Goal: Communication & Community: Ask a question

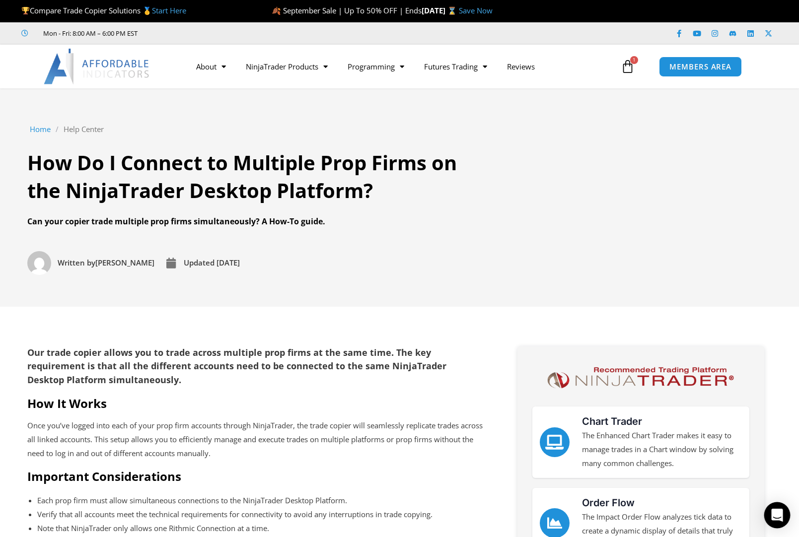
click at [781, 518] on icon "Open Intercom Messenger" at bounding box center [776, 515] width 11 height 13
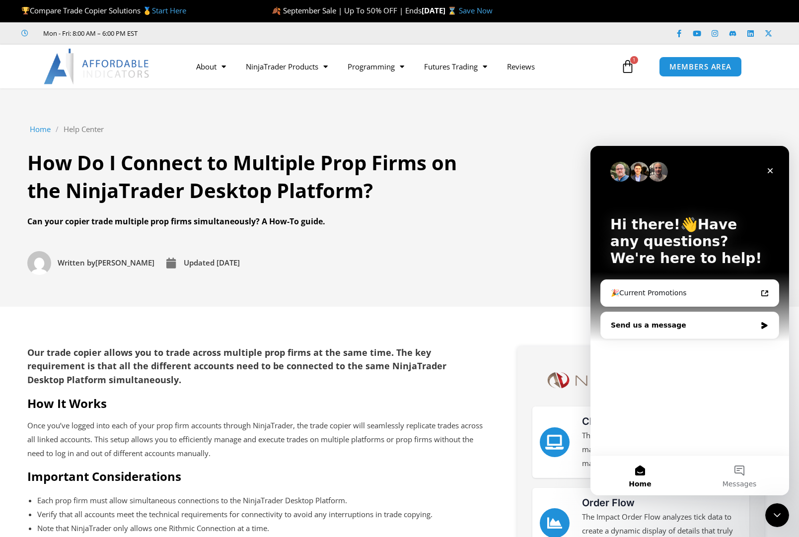
click at [742, 323] on div "Send us a message" at bounding box center [683, 325] width 145 height 10
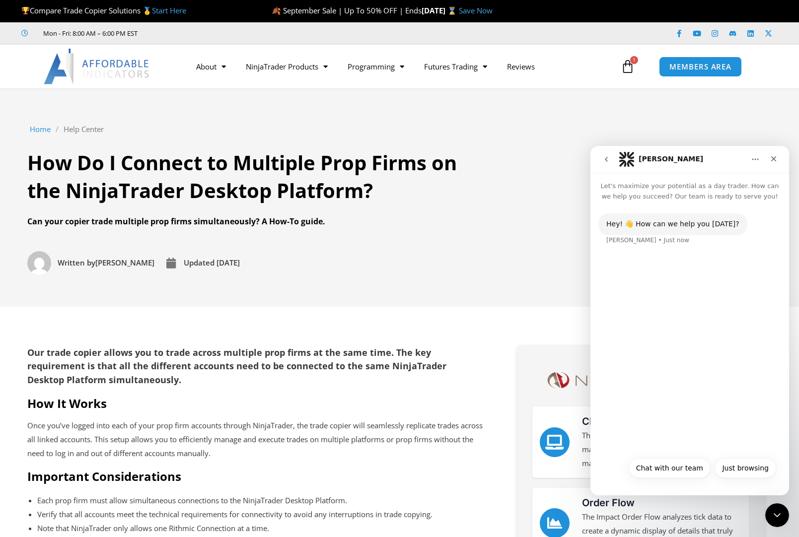
click at [669, 285] on div "Hey! 👋 How can we help you [DATE]? [PERSON_NAME] • Just now" at bounding box center [689, 327] width 199 height 250
click at [670, 262] on div "Hey! 👋 How can we help you [DATE]? [PERSON_NAME] • Just now" at bounding box center [689, 327] width 199 height 250
click at [694, 277] on div "Hey! 👋 How can we help you [DATE]? [PERSON_NAME] • Just now" at bounding box center [689, 327] width 199 height 250
click at [676, 468] on button "Chat with our team" at bounding box center [670, 468] width 82 height 20
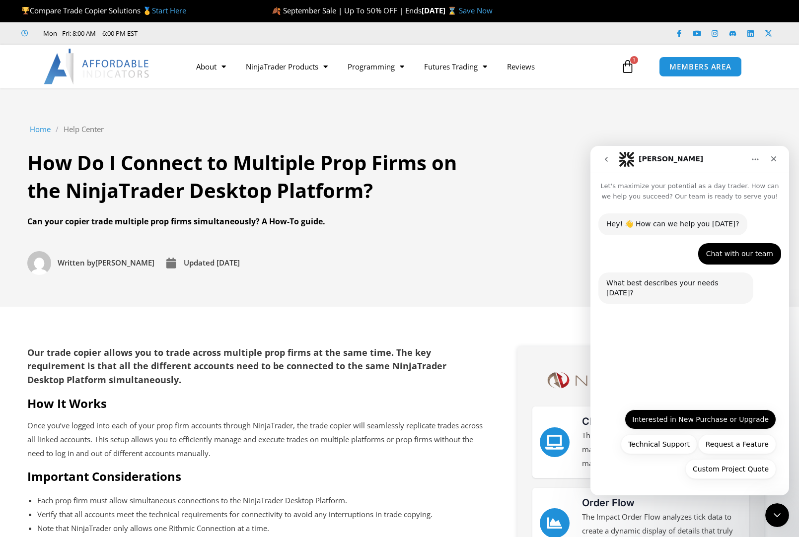
click at [697, 420] on button "Interested in New Purchase or Upgrade" at bounding box center [700, 420] width 151 height 20
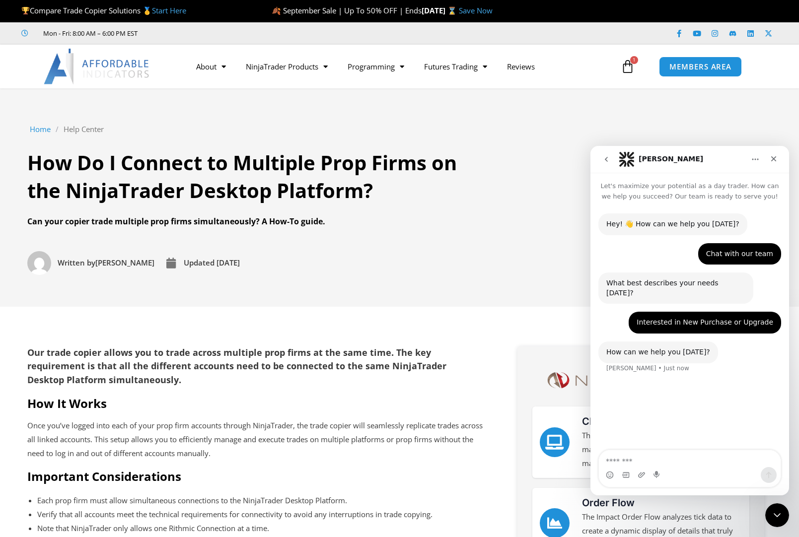
click at [689, 461] on textarea "Message…" at bounding box center [690, 458] width 182 height 17
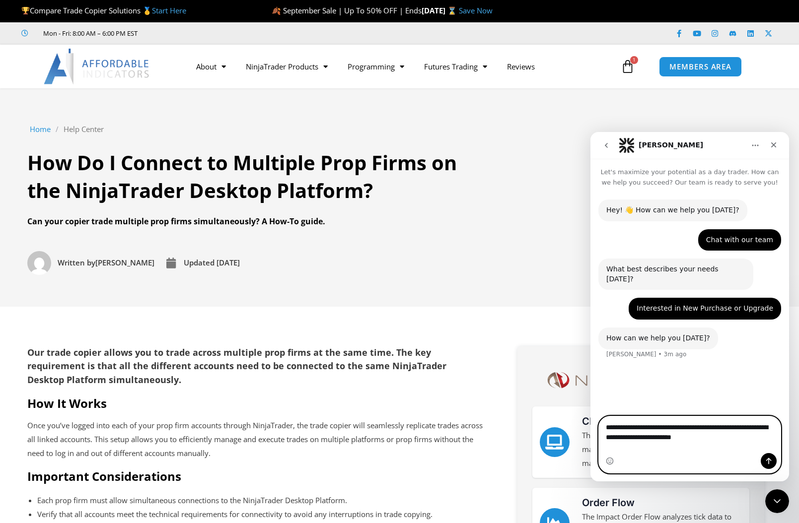
type textarea "**********"
click at [770, 461] on icon "Send a message…" at bounding box center [768, 461] width 5 height 6
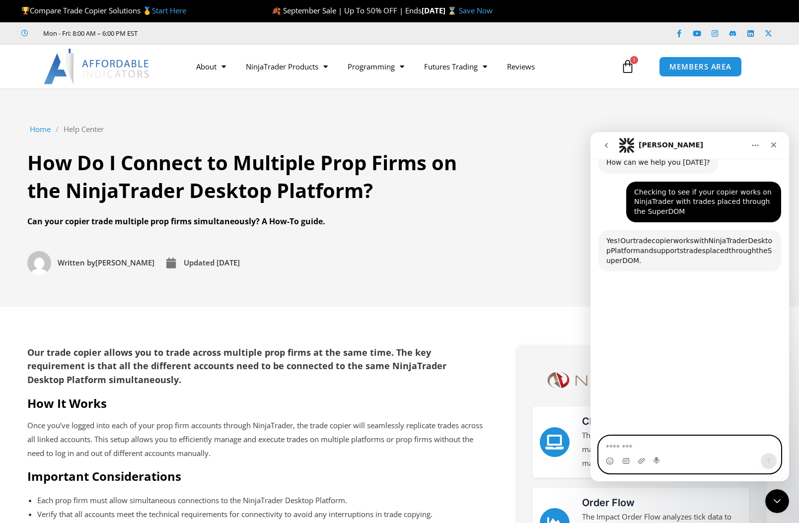
scroll to position [190, 0]
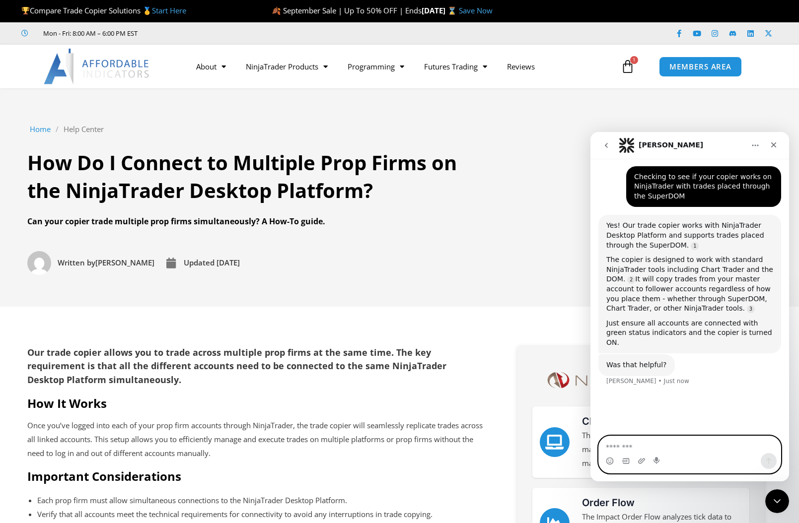
click at [704, 442] on textarea "Message…" at bounding box center [690, 444] width 182 height 17
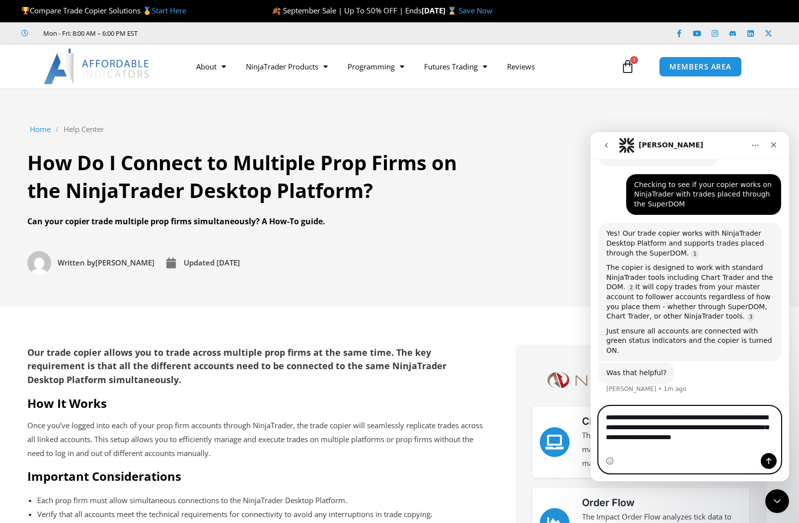
scroll to position [180, 0]
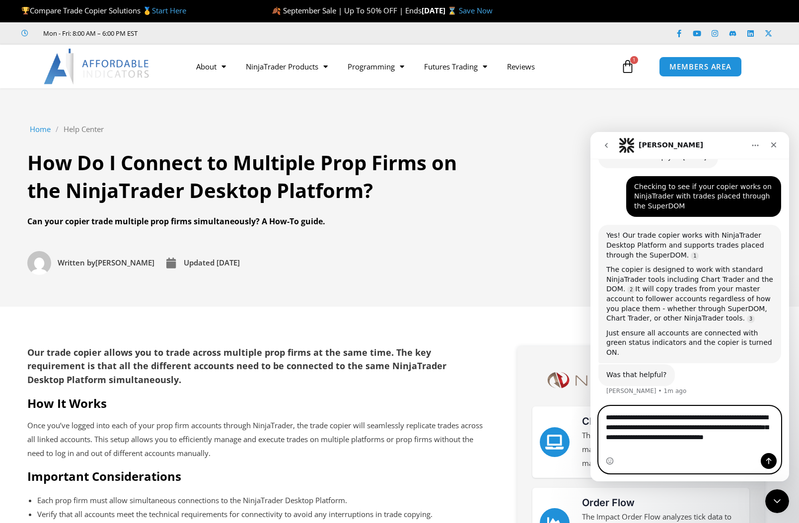
type textarea "**********"
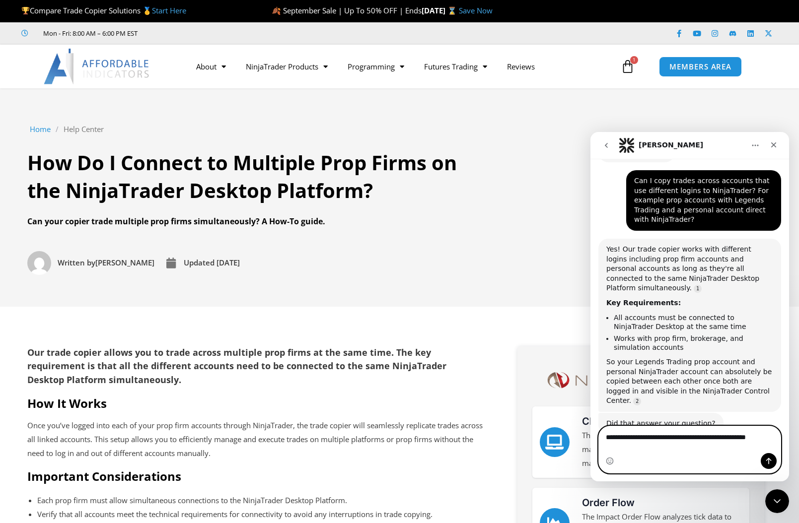
scroll to position [384, 0]
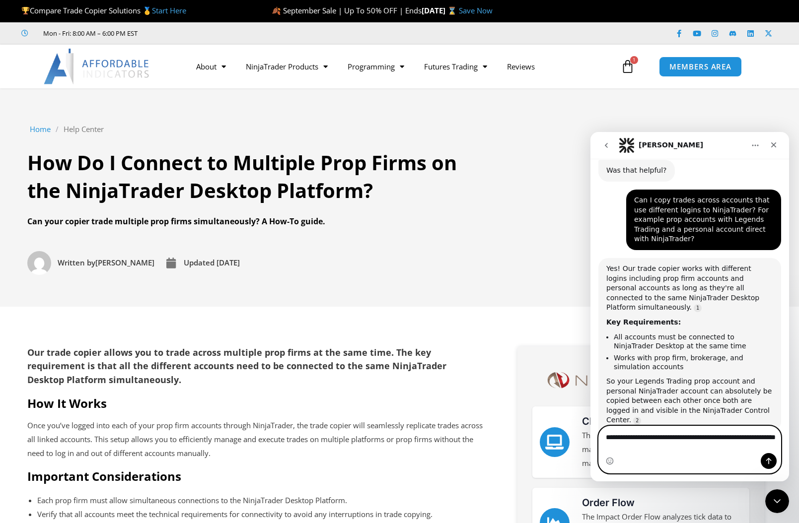
type textarea "**********"
click at [767, 461] on icon "Send a message…" at bounding box center [768, 461] width 5 height 6
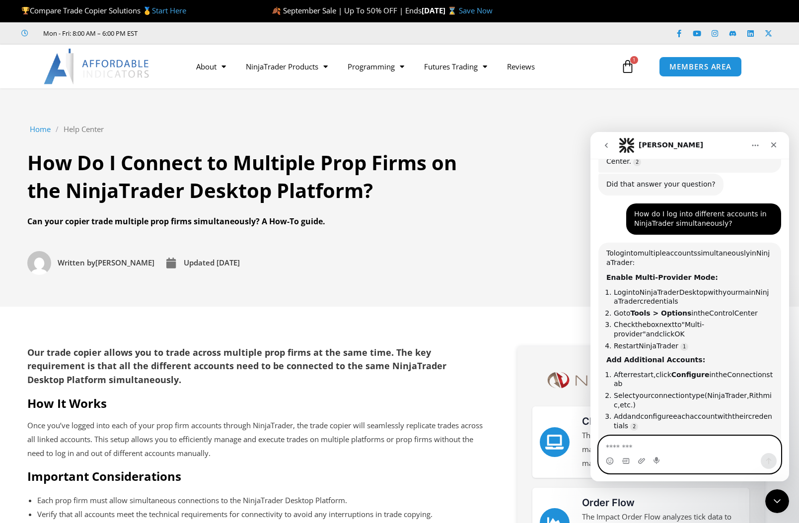
scroll to position [671, 0]
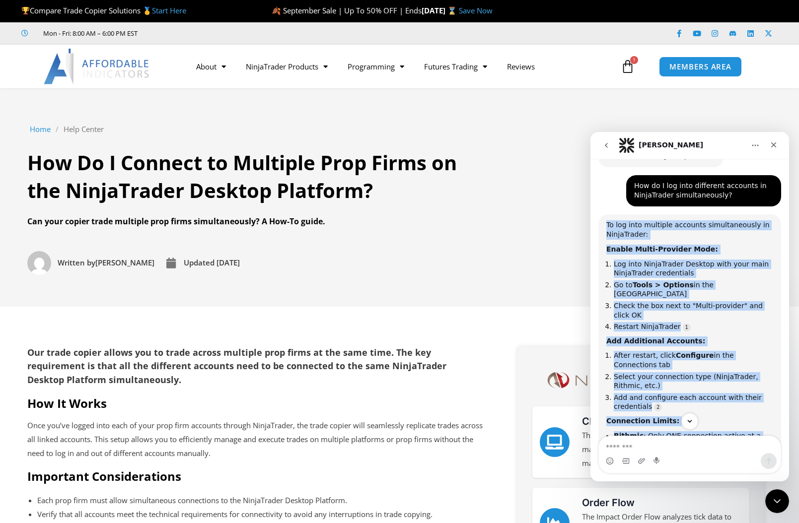
drag, startPoint x: 607, startPoint y: 174, endPoint x: 664, endPoint y: 429, distance: 260.9
click at [664, 429] on div "Let's maximize your potential as a day trader. How can we help you succeed? Our…" at bounding box center [689, 302] width 199 height 287
copy div "To log into multiple accounts simultaneously in NinjaTrader: Enable Multi-Provi…"
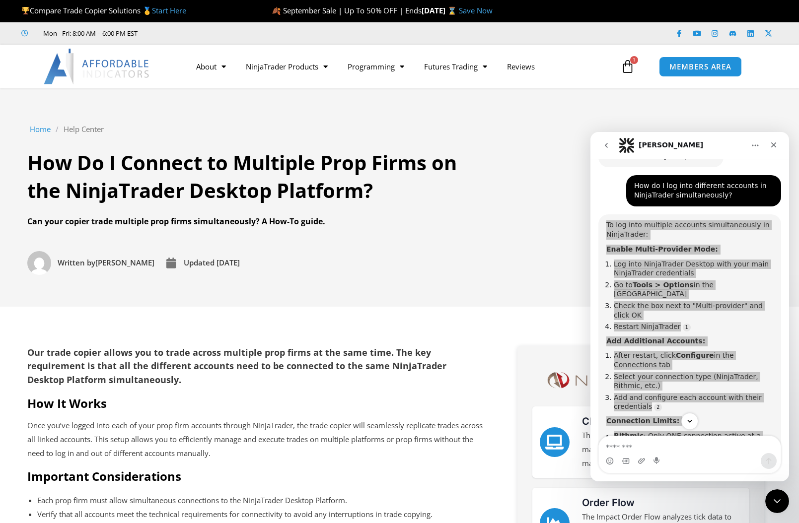
click at [705, 399] on div "To log into multiple accounts simultaneously in NinjaTrader: Enable Multi-Provi…" at bounding box center [689, 362] width 167 height 284
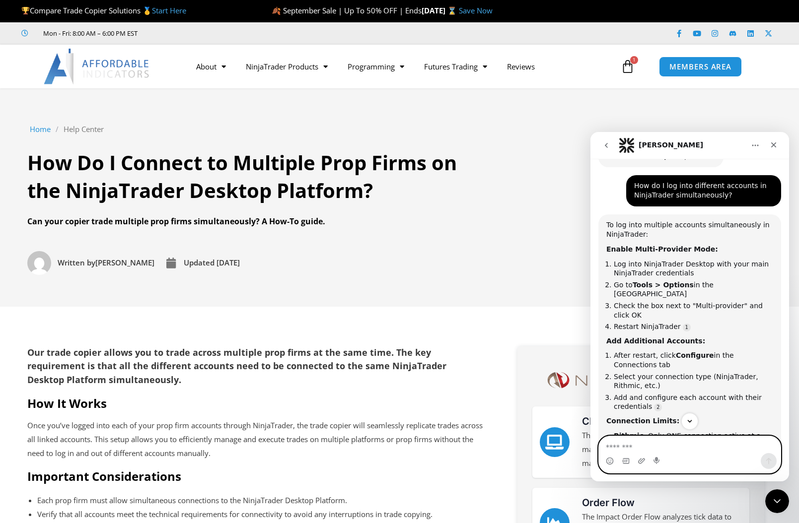
click at [665, 447] on textarea "Message…" at bounding box center [690, 444] width 182 height 17
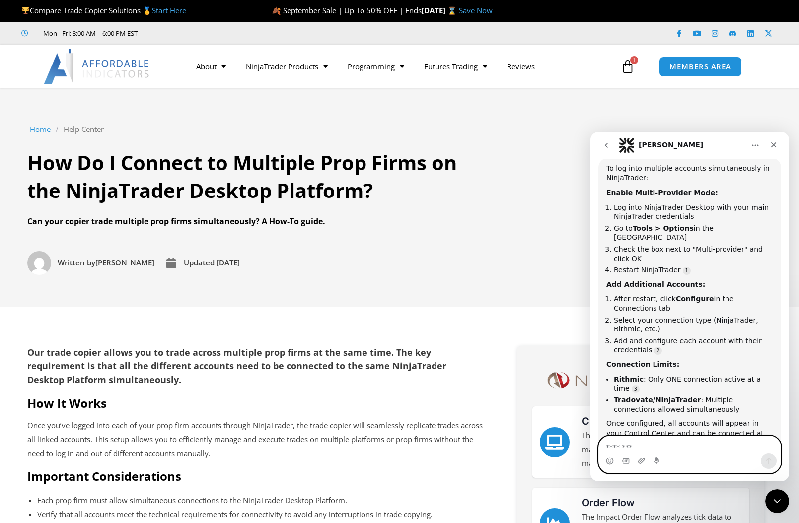
scroll to position [727, 0]
click at [653, 454] on div "Intercom messenger" at bounding box center [690, 461] width 182 height 16
click at [645, 447] on textarea "Message…" at bounding box center [690, 444] width 182 height 17
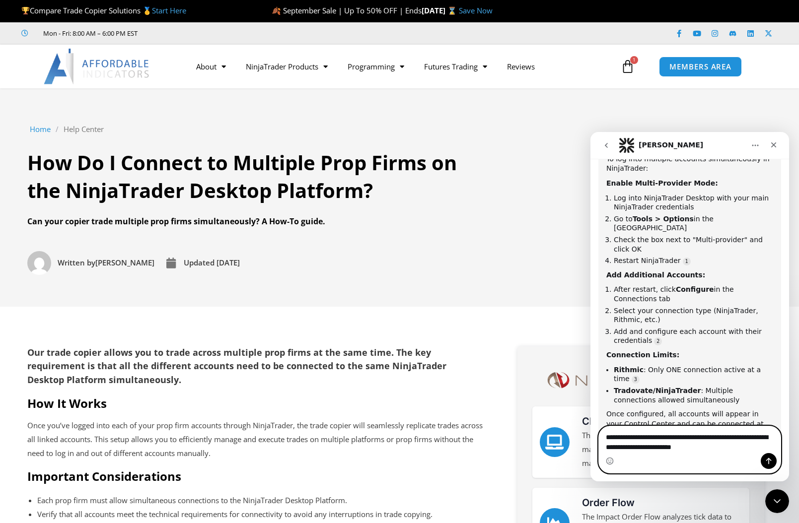
type textarea "**********"
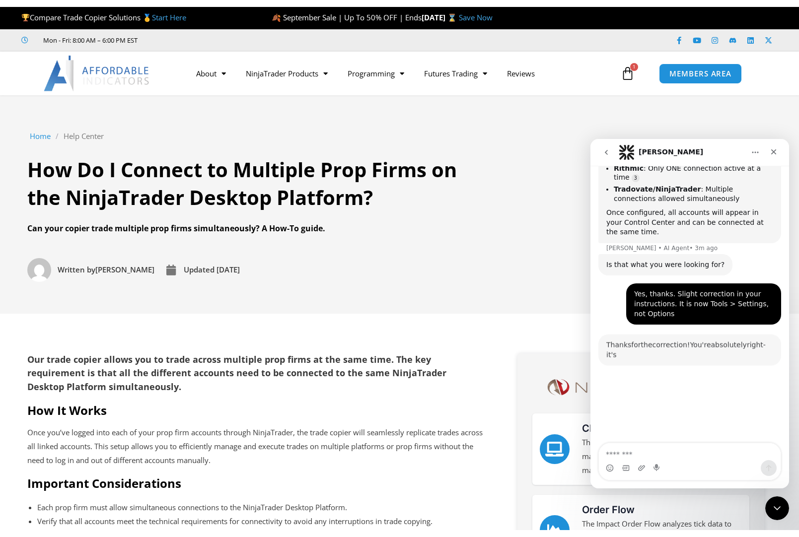
scroll to position [994, 0]
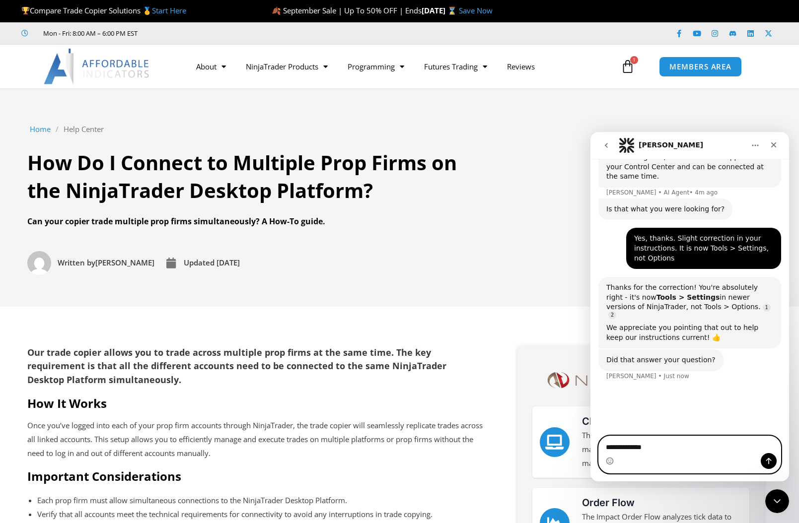
type textarea "**********"
